Goal: Task Accomplishment & Management: Manage account settings

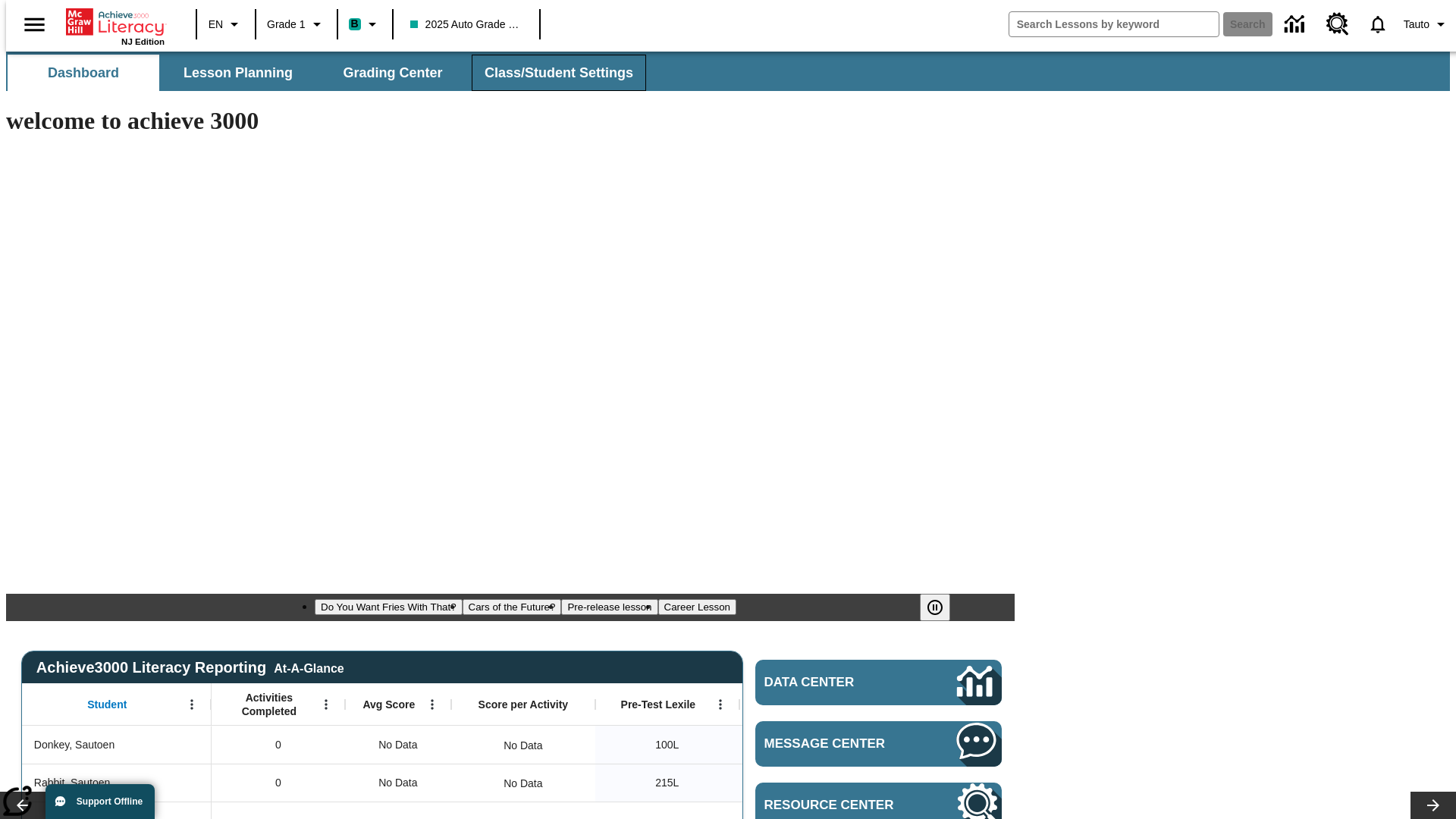
click at [550, 73] on span "Class/Student Settings" at bounding box center [558, 73] width 149 height 18
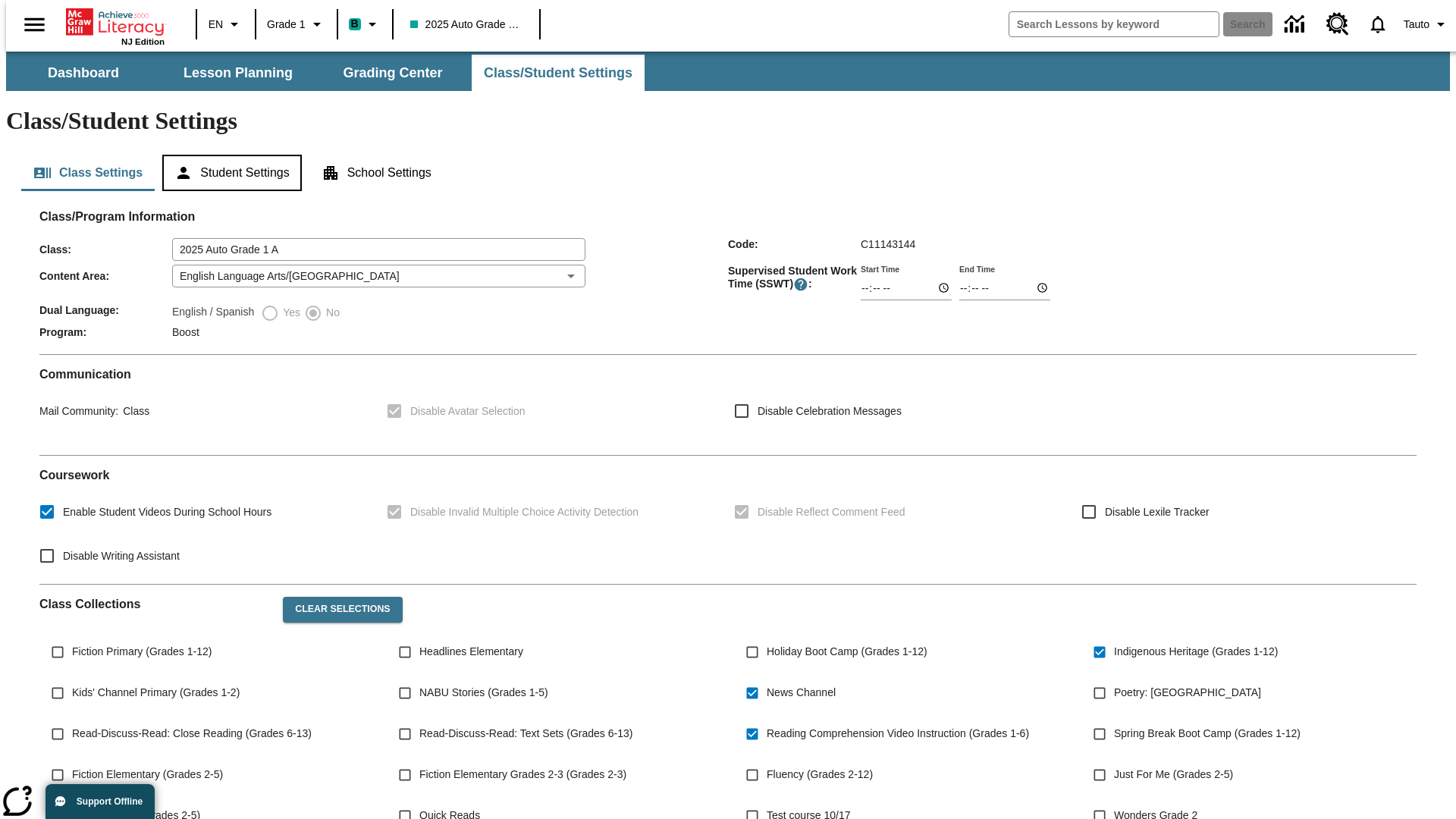
click at [229, 155] on button "Student Settings" at bounding box center [232, 173] width 139 height 37
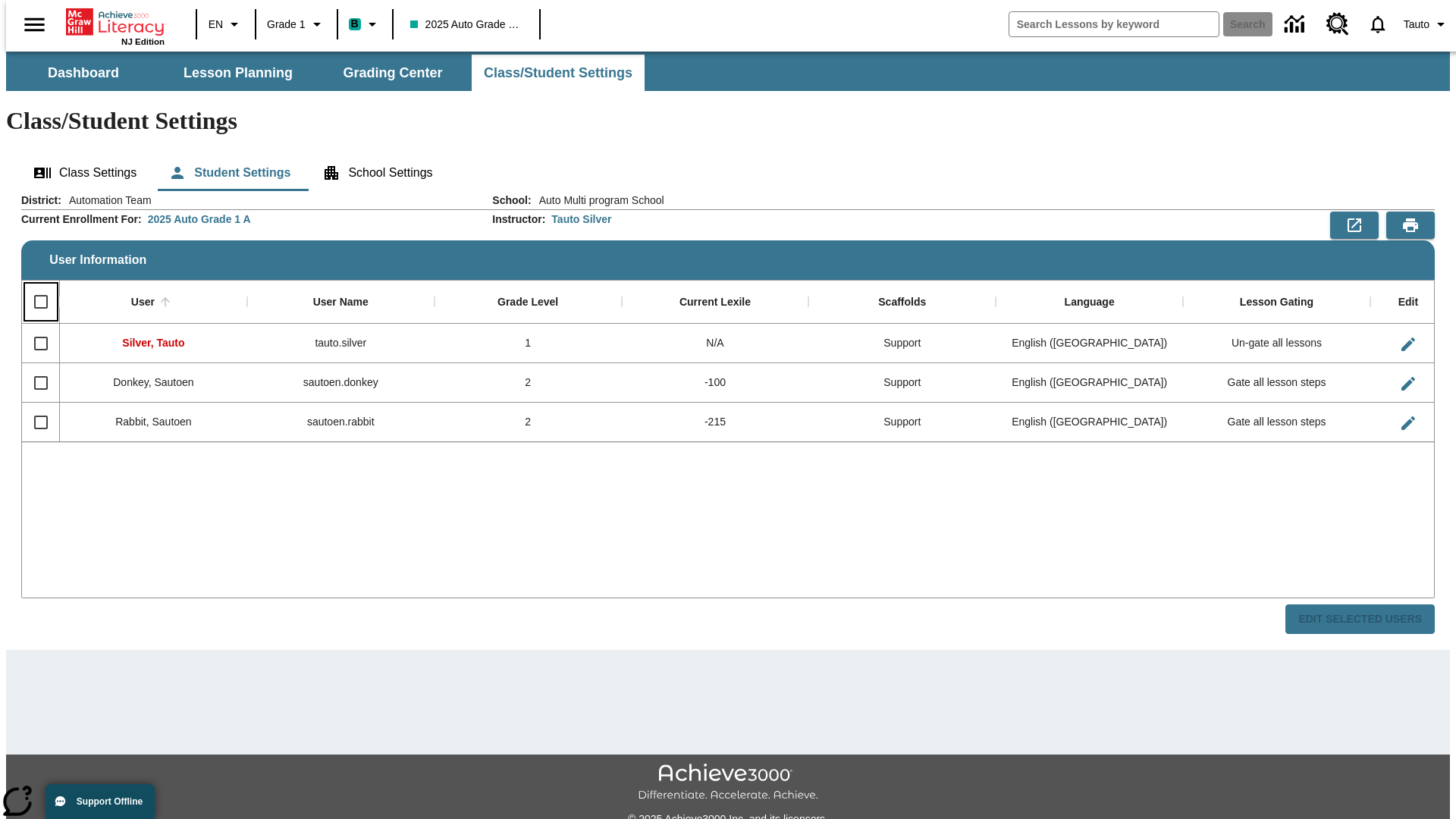
click at [34, 286] on input "Select all rows" at bounding box center [41, 302] width 32 height 32
checkbox input "true"
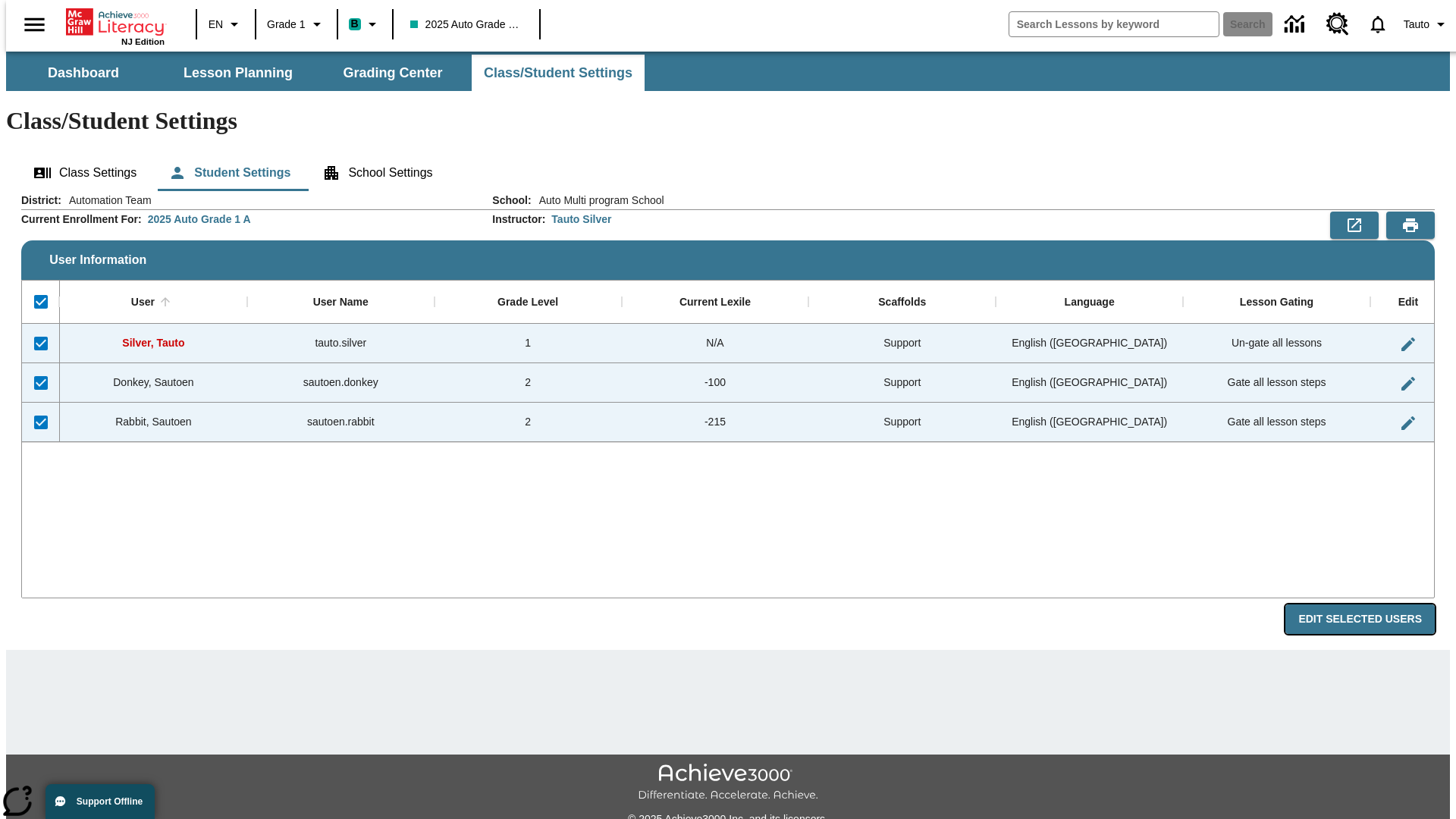
click at [1371, 604] on button "Edit Selected Users" at bounding box center [1360, 619] width 149 height 30
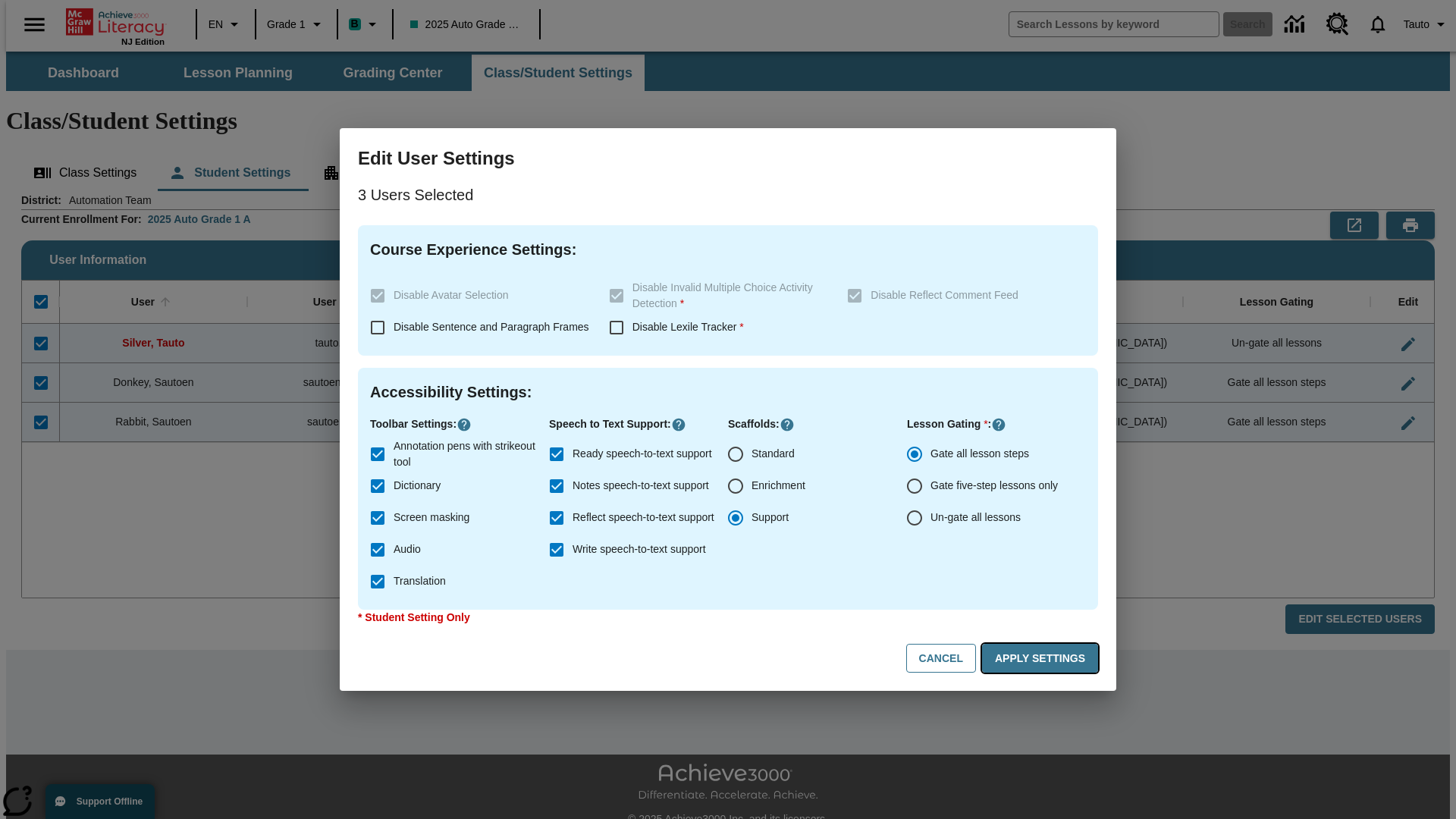
click at [1042, 658] on button "Apply Settings" at bounding box center [1040, 658] width 116 height 30
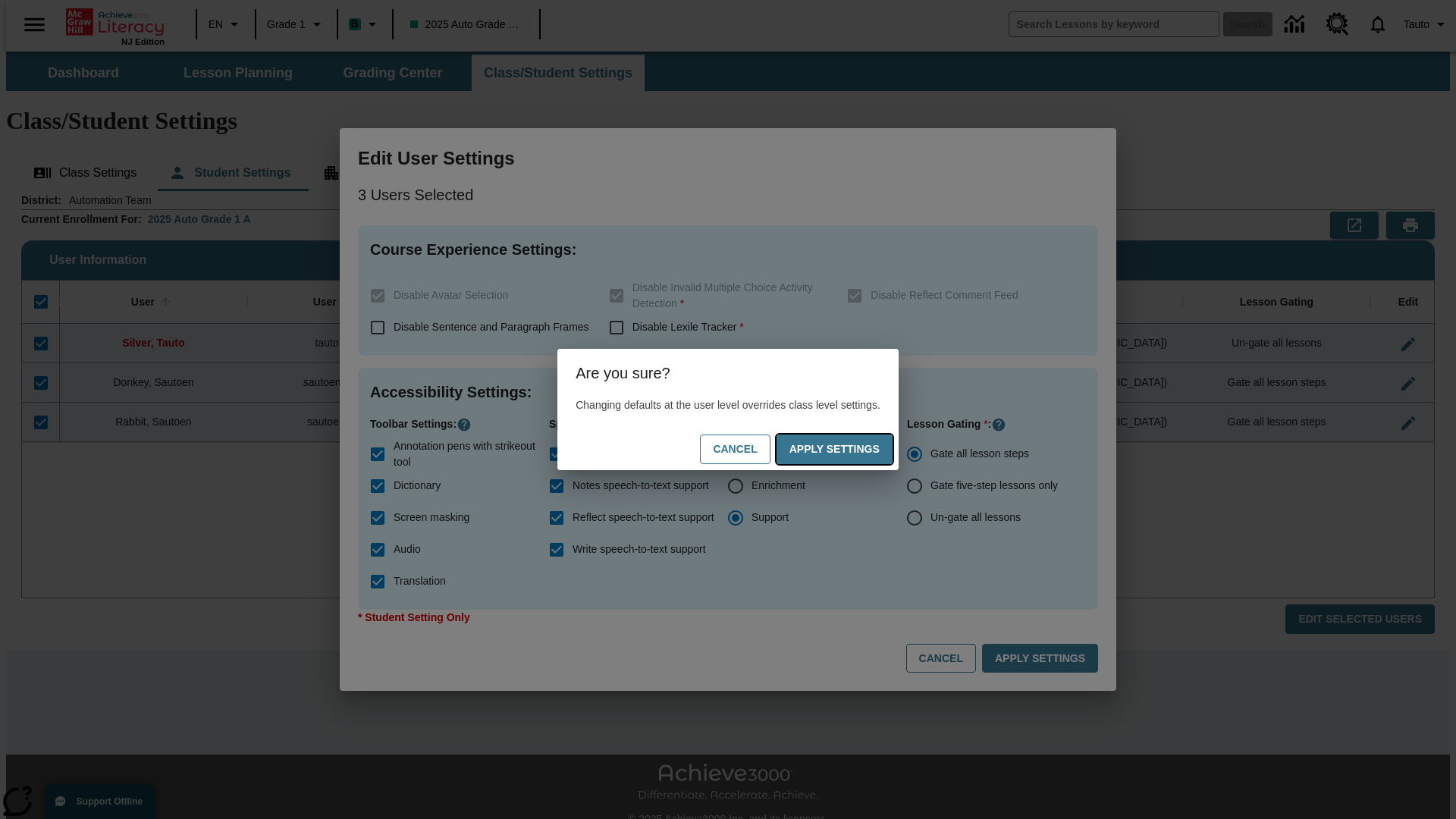
click at [850, 449] on button "Apply Settings" at bounding box center [834, 449] width 116 height 30
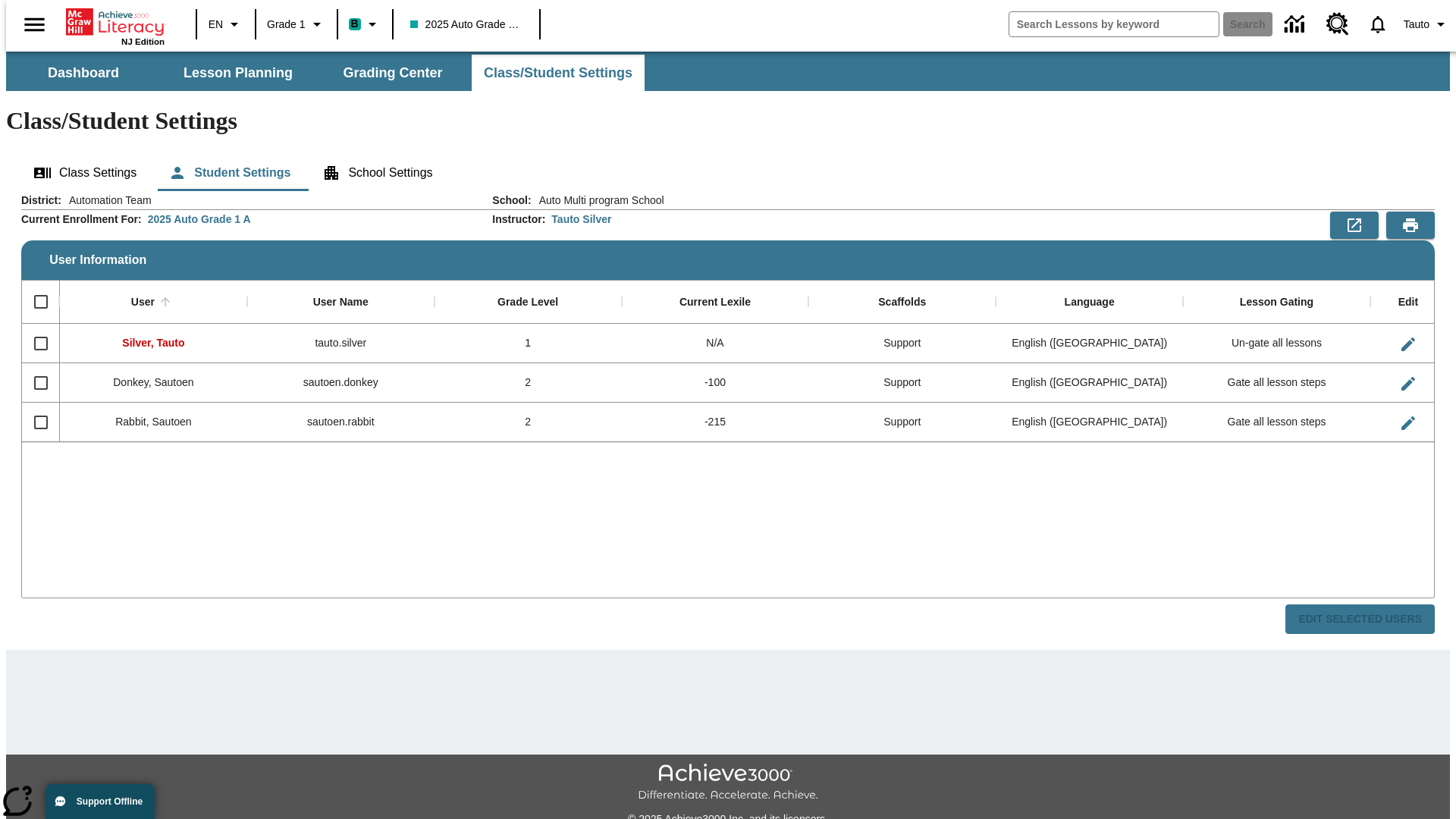
checkbox input "false"
click at [1419, 24] on span "Tauto" at bounding box center [1416, 24] width 26 height 16
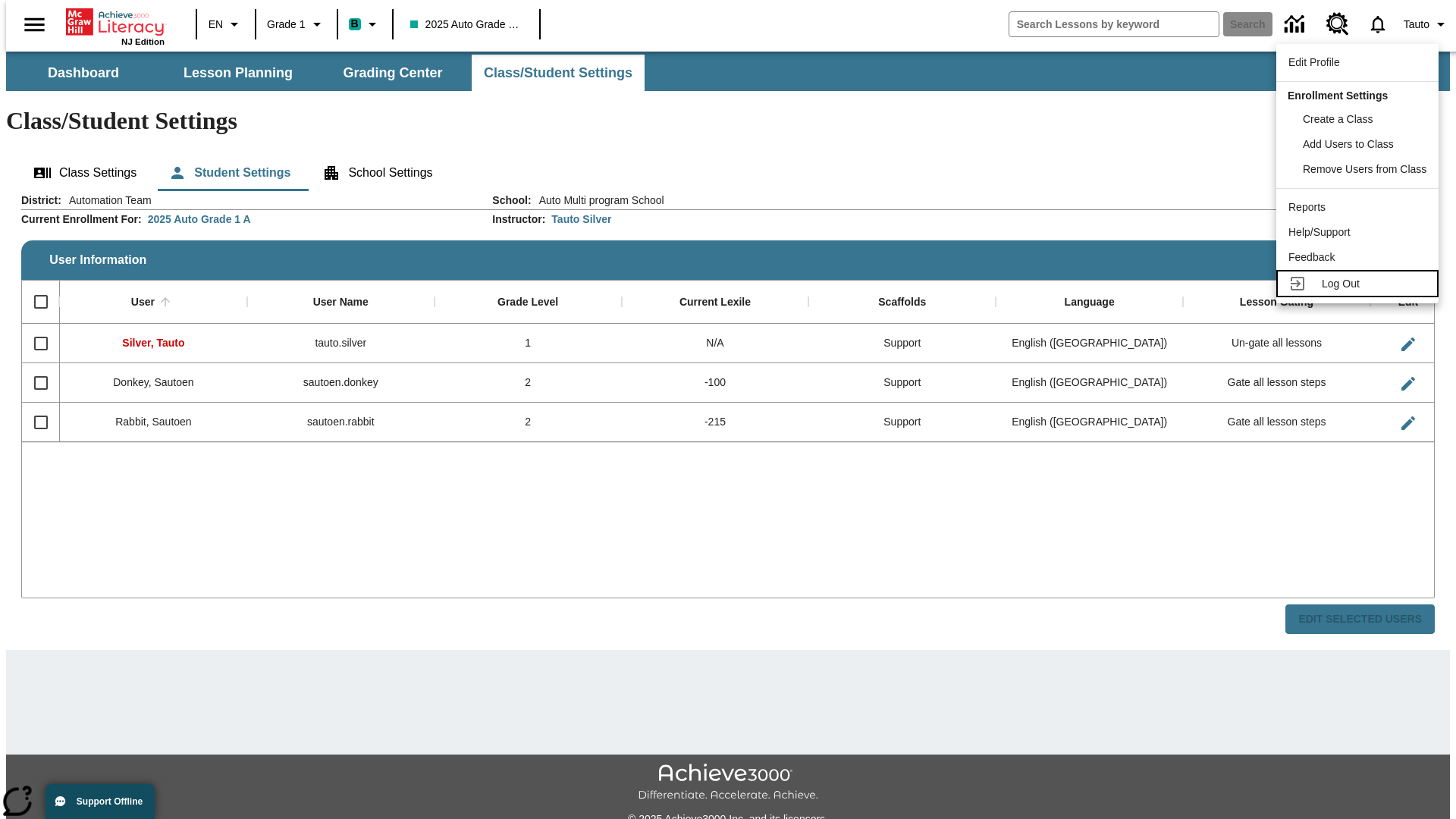
click at [1359, 283] on span "Log Out" at bounding box center [1341, 283] width 38 height 12
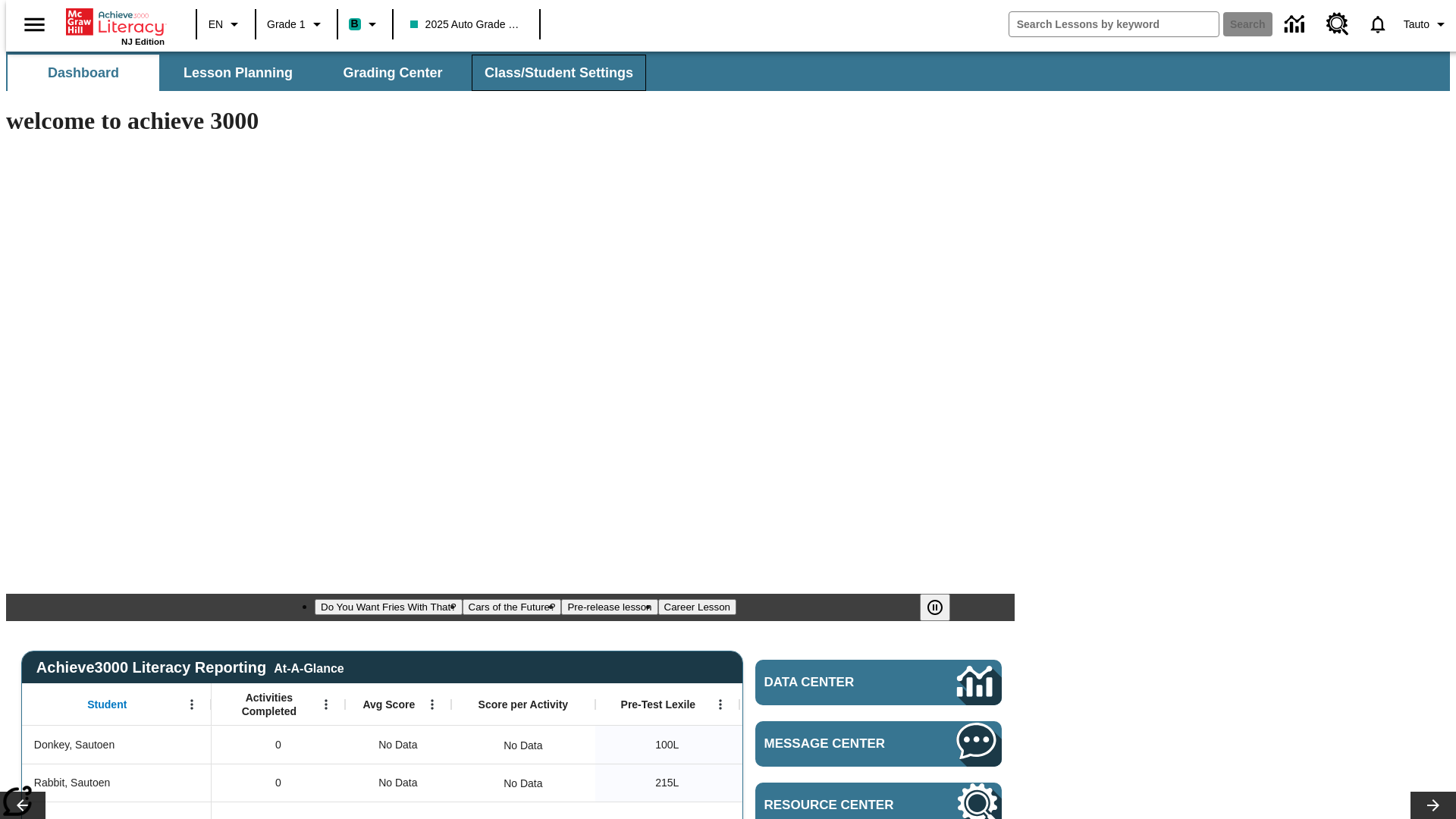
click at [550, 73] on span "Class/Student Settings" at bounding box center [558, 73] width 149 height 18
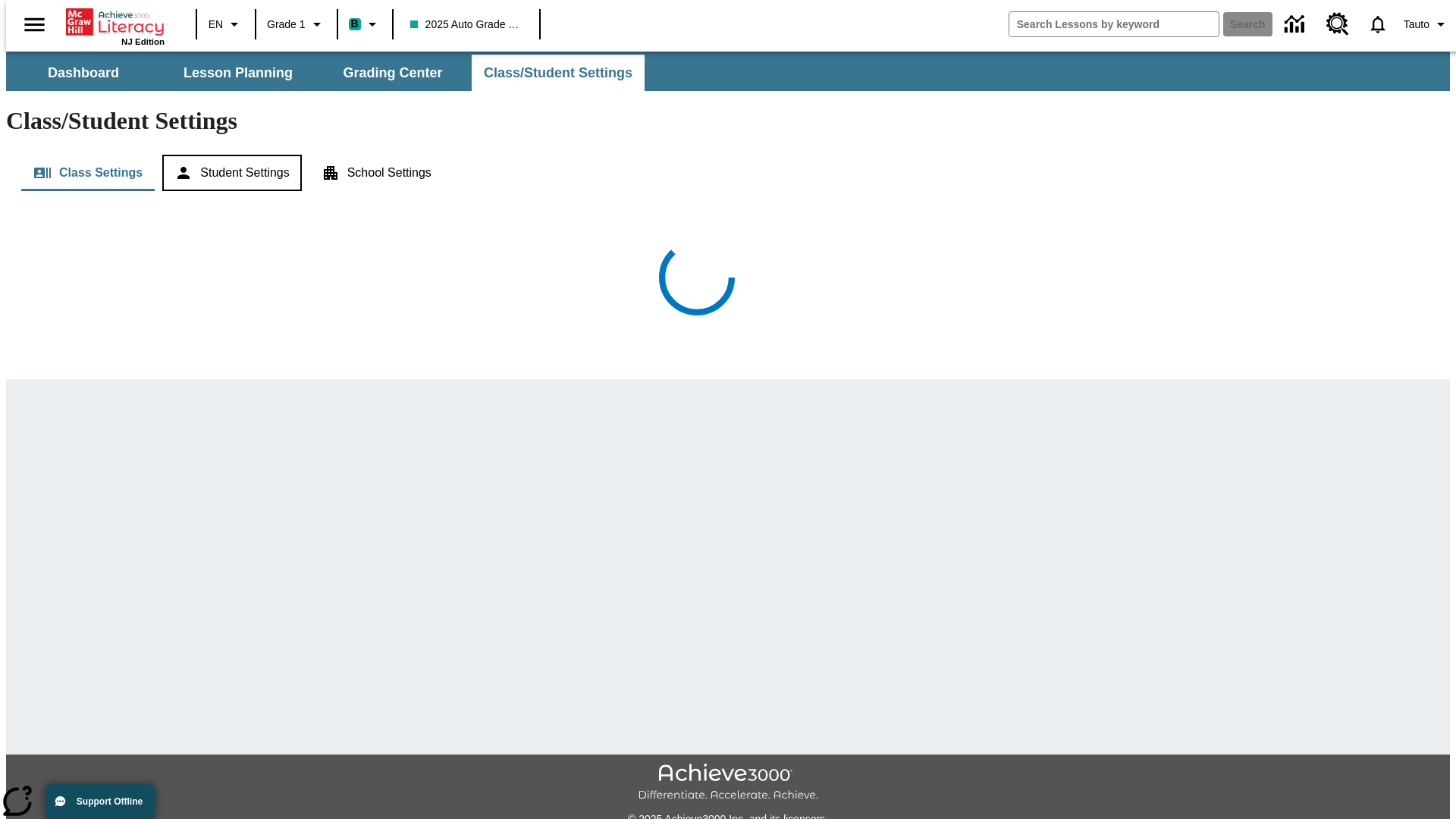
click at [229, 155] on button "Student Settings" at bounding box center [232, 173] width 139 height 37
